Goal: Task Accomplishment & Management: Use online tool/utility

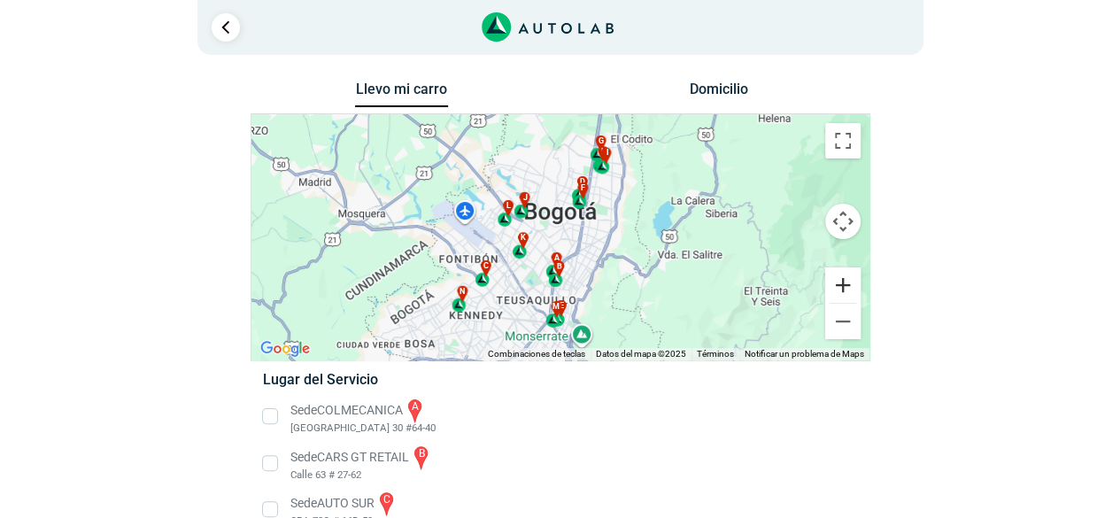
click at [849, 298] on button "Ampliar" at bounding box center [842, 284] width 35 height 35
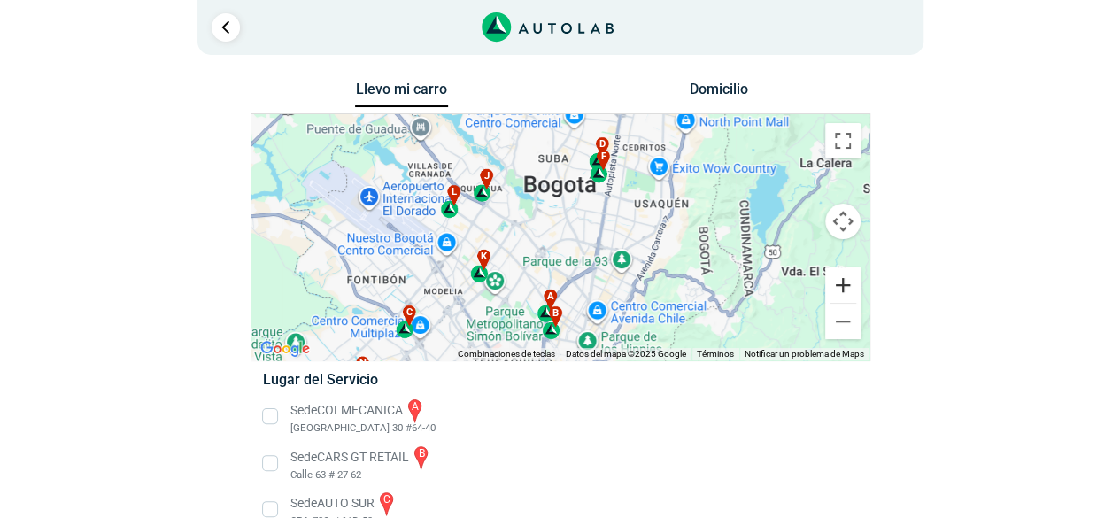
click at [849, 282] on button "Ampliar" at bounding box center [842, 284] width 35 height 35
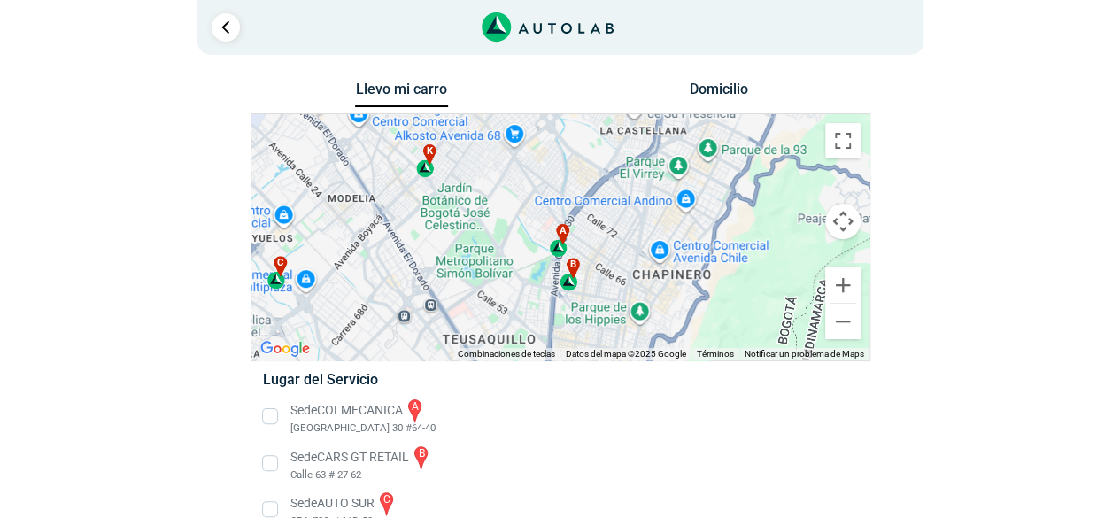
drag, startPoint x: 584, startPoint y: 298, endPoint x: 614, endPoint y: 156, distance: 145.7
click at [614, 156] on div "a b c d e f g" at bounding box center [560, 237] width 618 height 246
click at [849, 282] on button "Ampliar" at bounding box center [842, 284] width 35 height 35
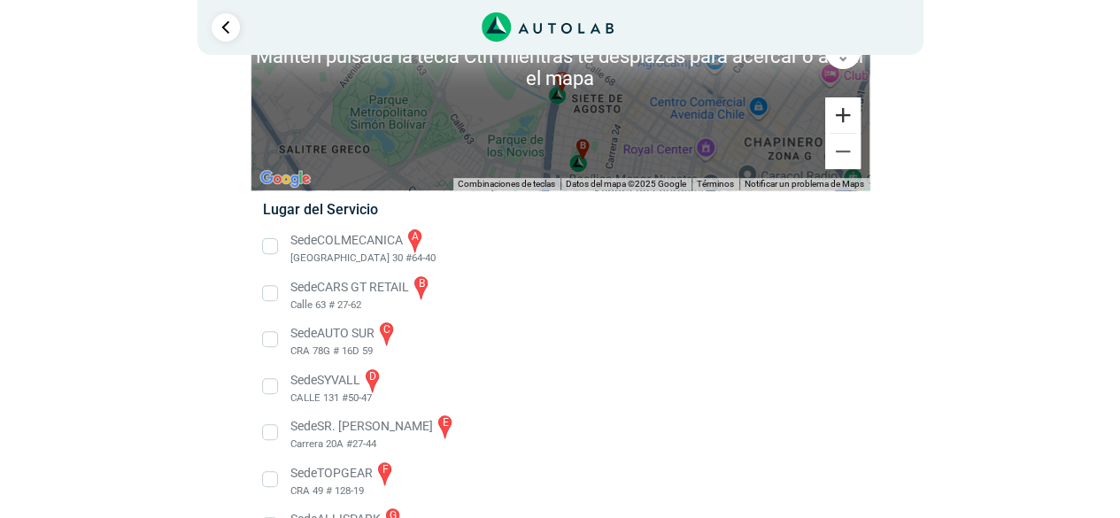
scroll to position [177, 0]
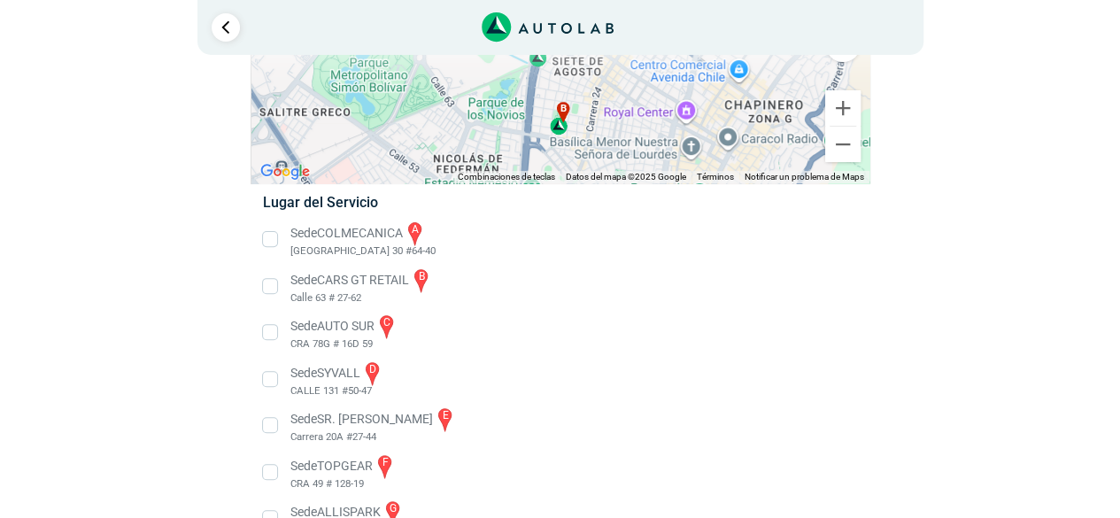
drag, startPoint x: 670, startPoint y: 119, endPoint x: 650, endPoint y: 88, distance: 37.1
click at [650, 88] on div "a b c d e f g" at bounding box center [560, 60] width 618 height 246
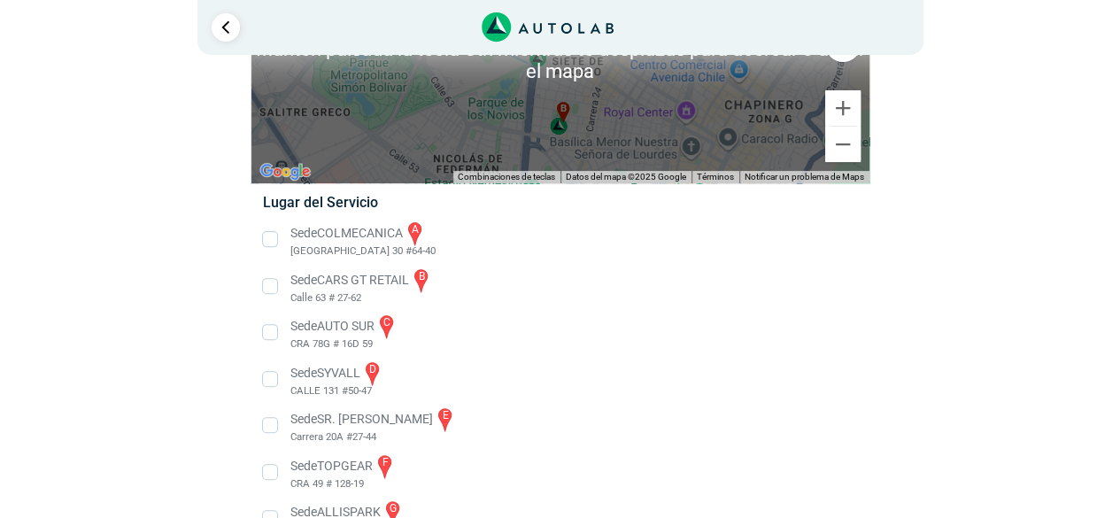
click at [559, 128] on div "b" at bounding box center [560, 119] width 20 height 34
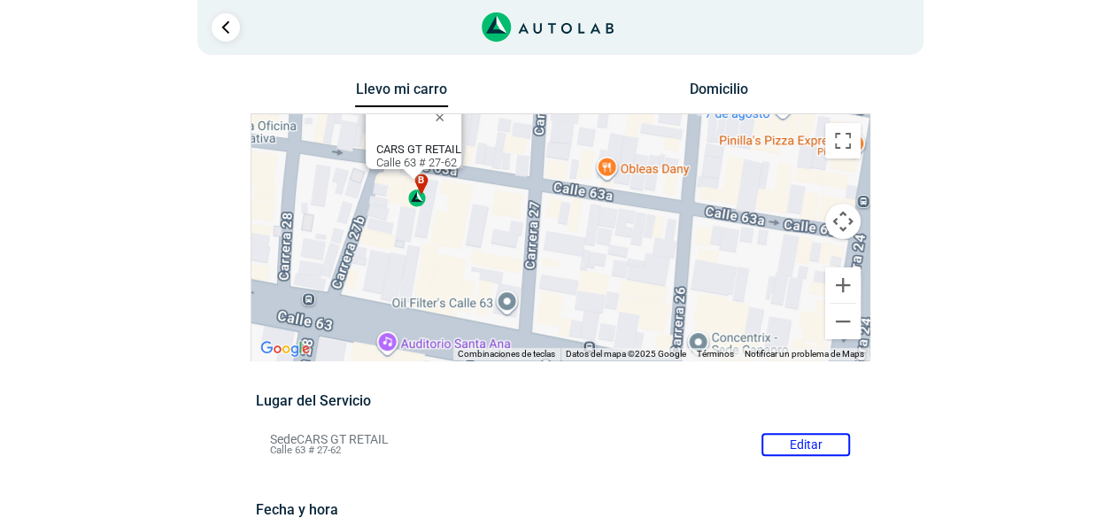
drag, startPoint x: 667, startPoint y: 305, endPoint x: 527, endPoint y: 224, distance: 162.6
click at [527, 224] on div "a b c d e f g" at bounding box center [560, 237] width 618 height 246
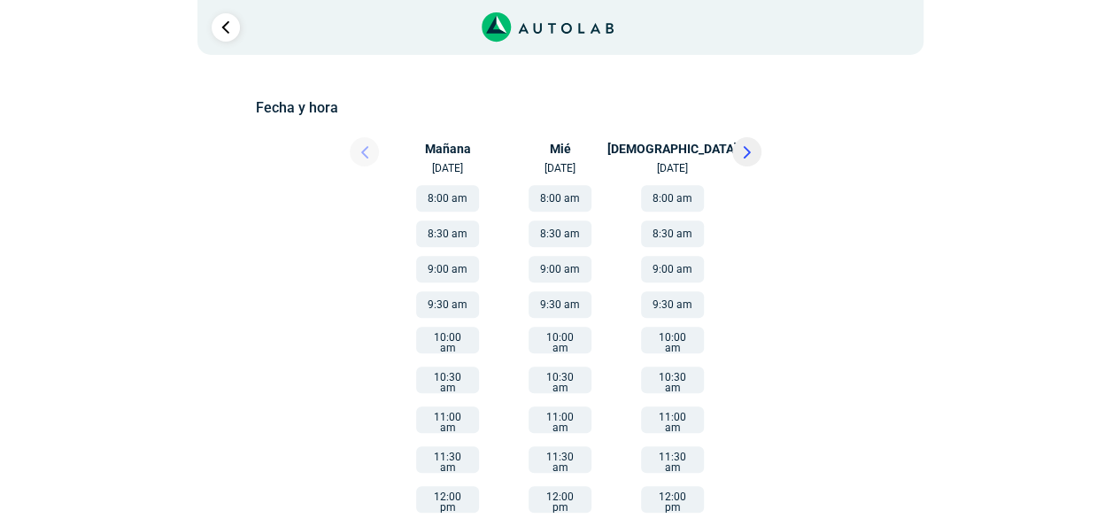
scroll to position [266, 0]
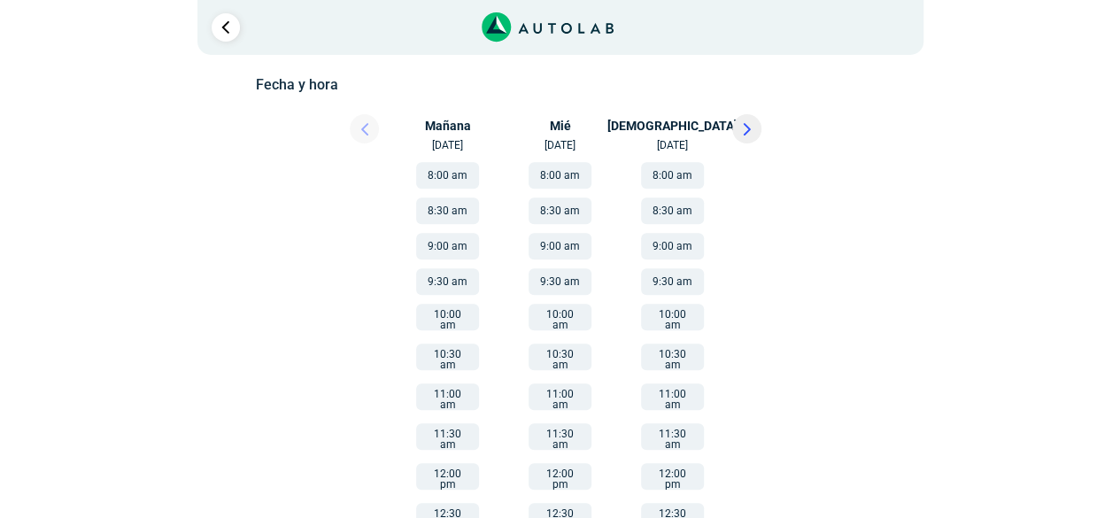
click at [752, 118] on button at bounding box center [746, 128] width 29 height 29
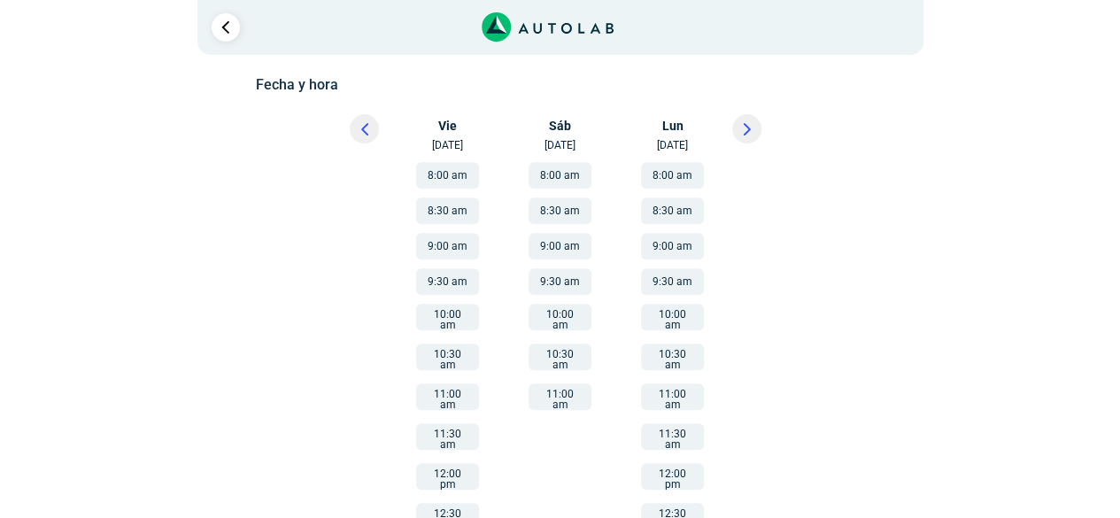
scroll to position [89, 0]
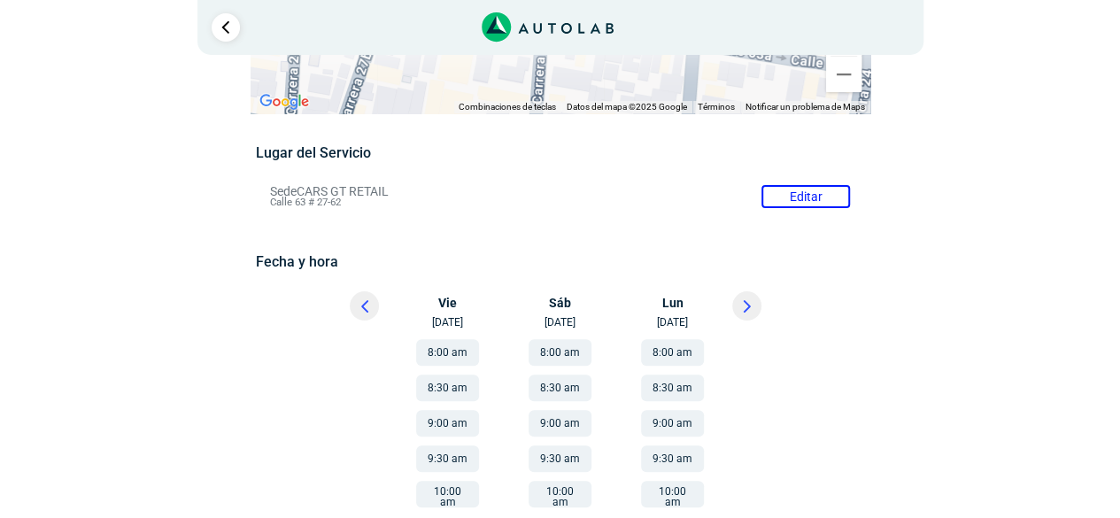
click at [745, 296] on button at bounding box center [746, 305] width 29 height 29
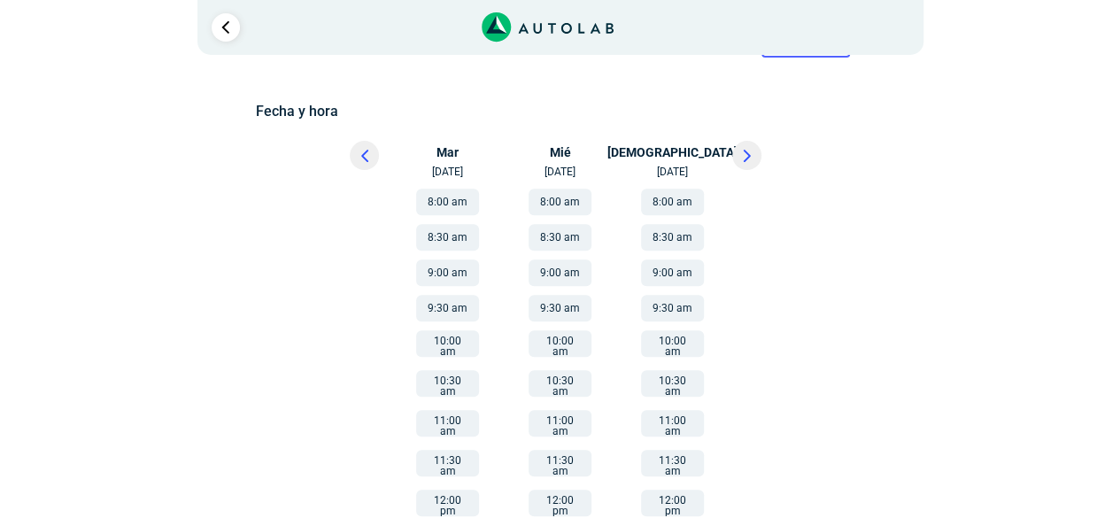
scroll to position [266, 0]
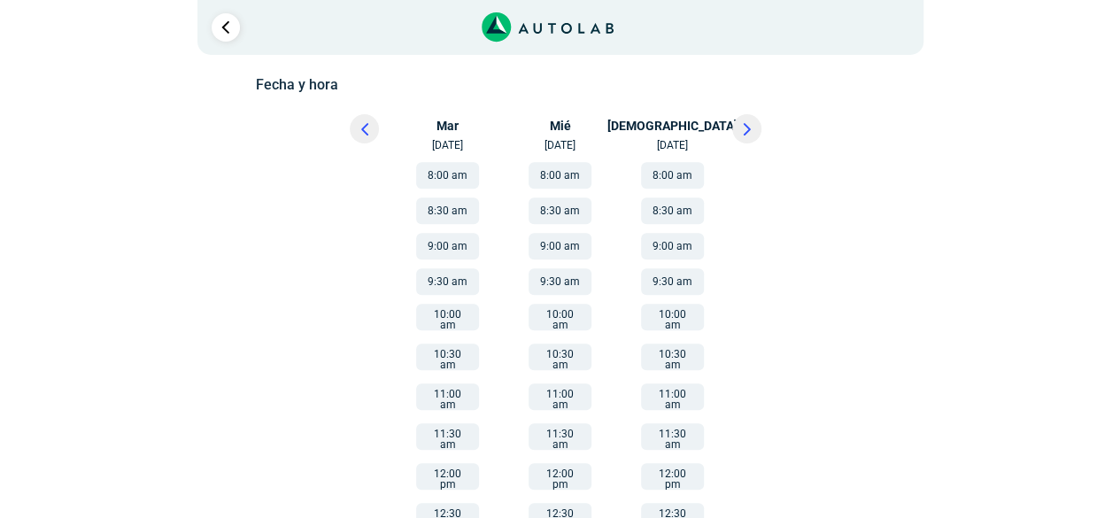
click at [739, 123] on button at bounding box center [746, 128] width 29 height 29
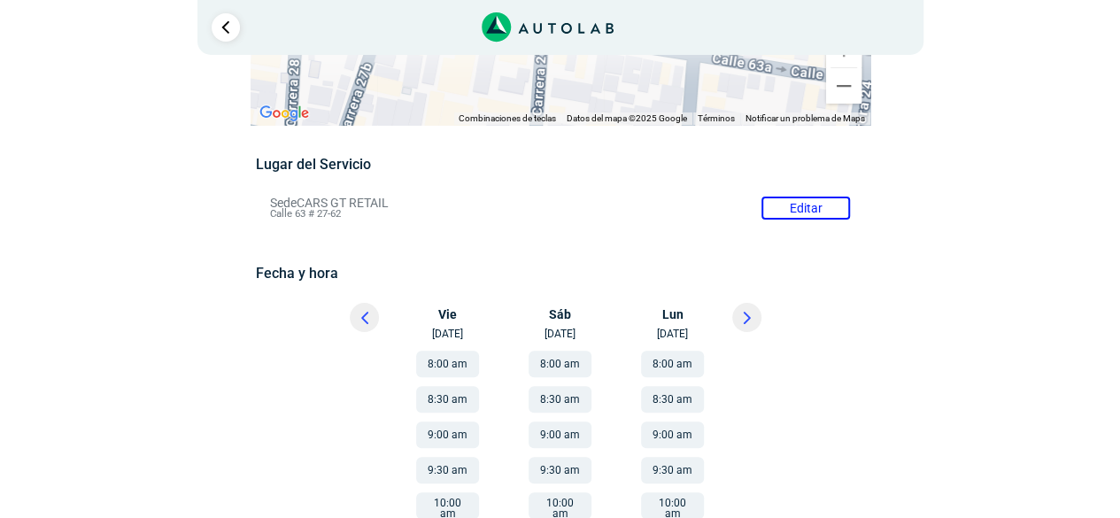
scroll to position [177, 0]
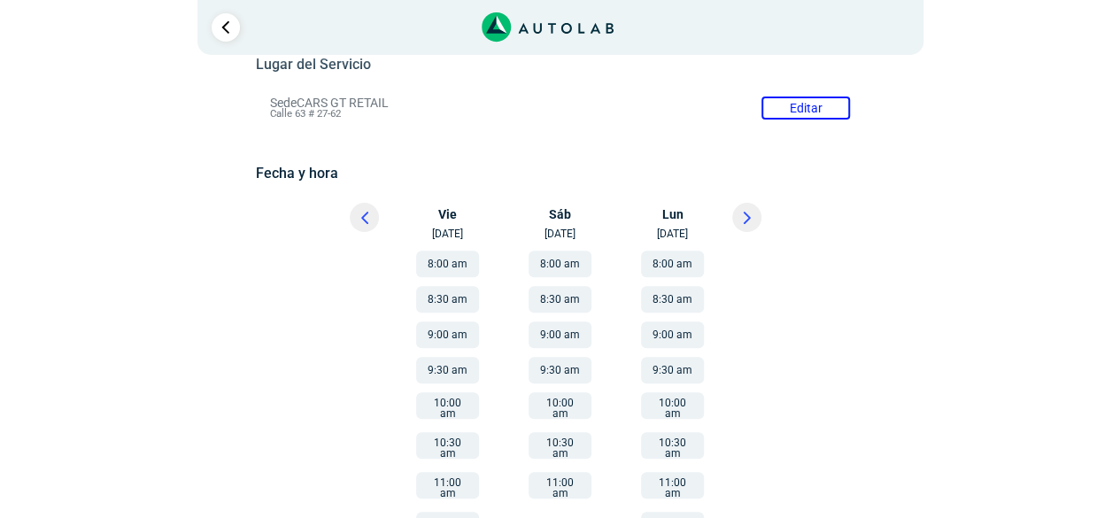
click at [749, 219] on icon at bounding box center [747, 218] width 8 height 12
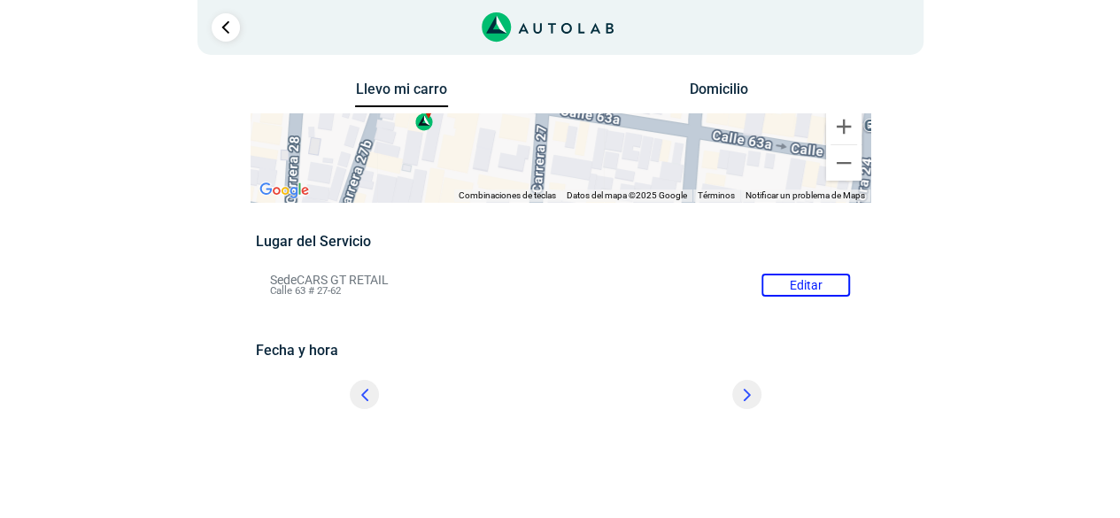
scroll to position [0, 0]
